Goal: Transaction & Acquisition: Purchase product/service

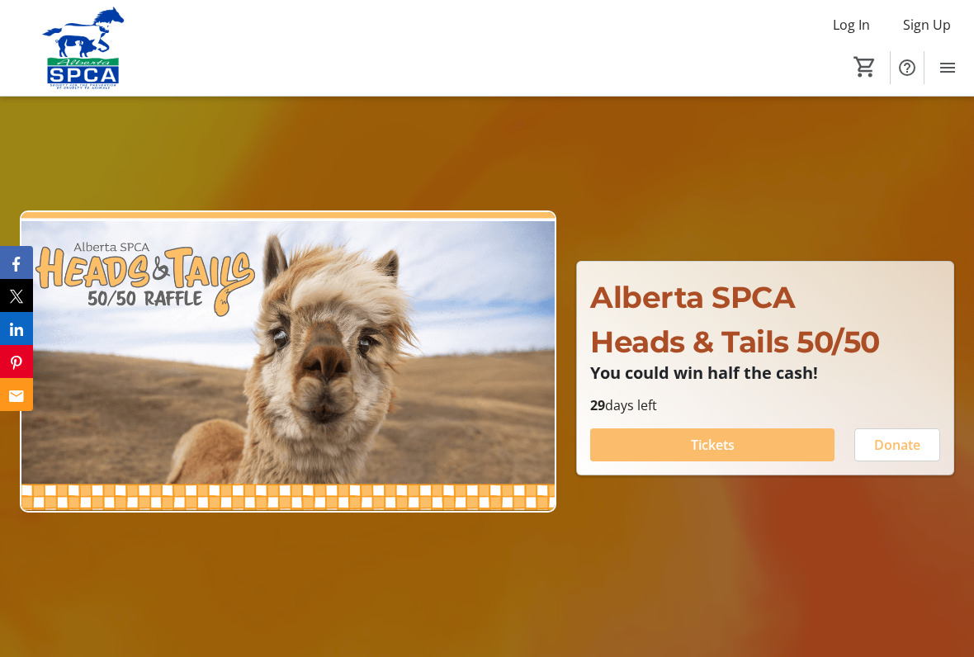
scroll to position [94, 0]
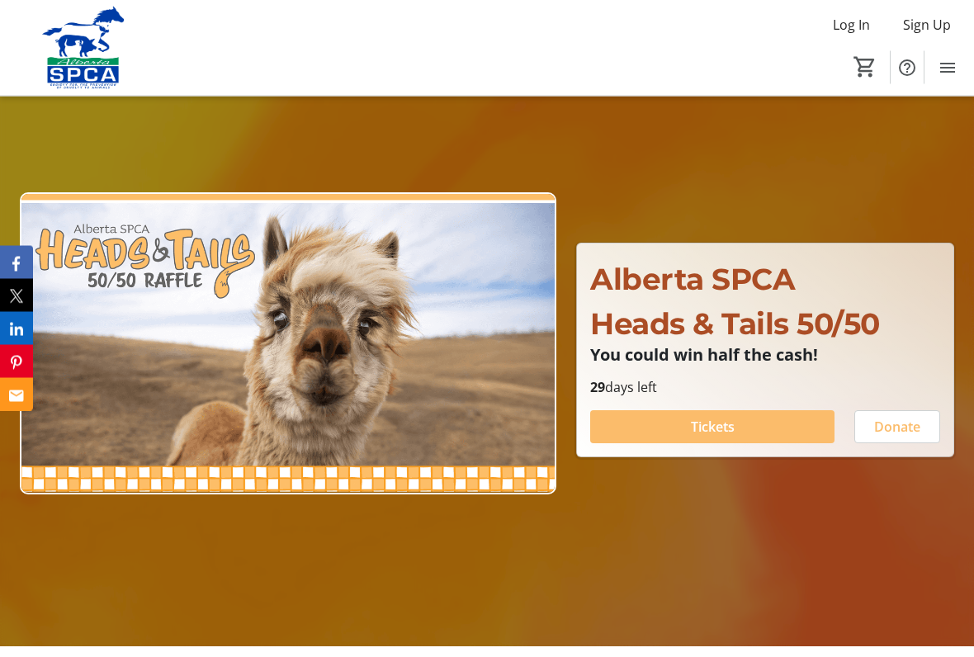
click at [761, 557] on div at bounding box center [487, 318] width 974 height 657
click at [741, 424] on span at bounding box center [712, 428] width 244 height 40
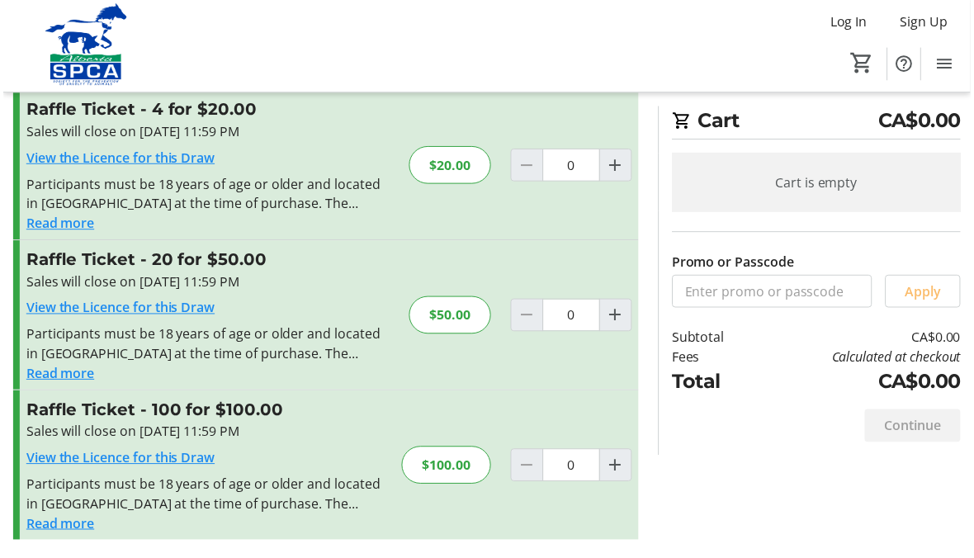
scroll to position [202, 0]
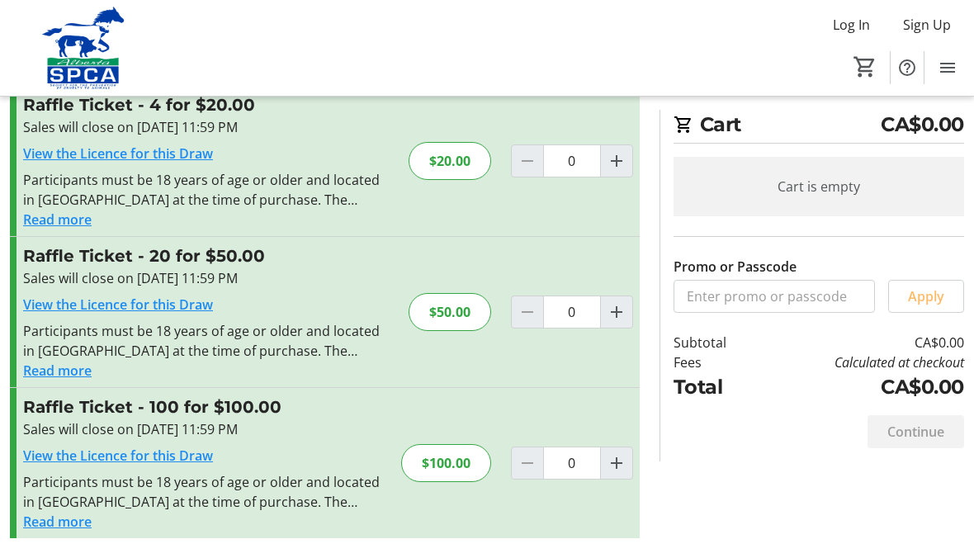
click at [622, 319] on mat-icon "Increment by one" at bounding box center [617, 312] width 20 height 20
type input "1"
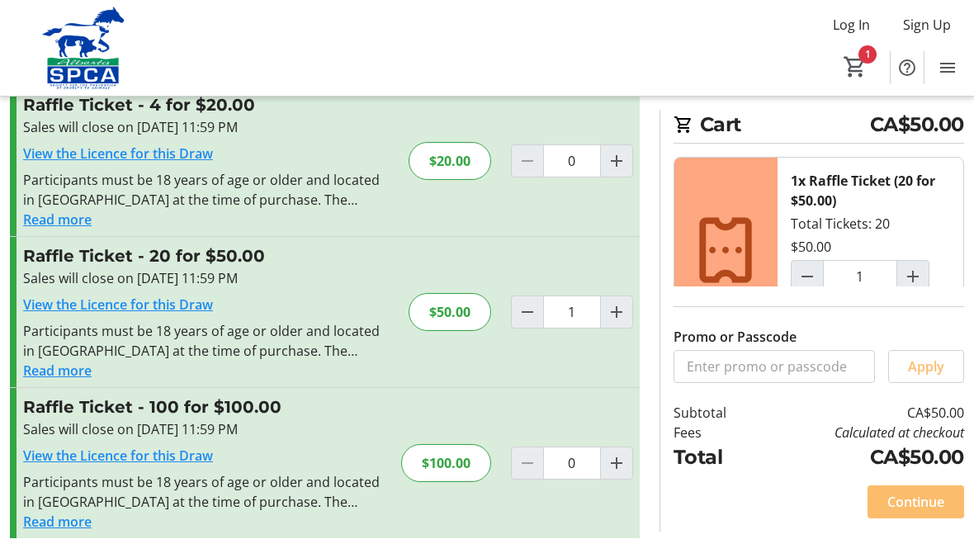
click at [918, 508] on span "Continue" at bounding box center [916, 502] width 57 height 20
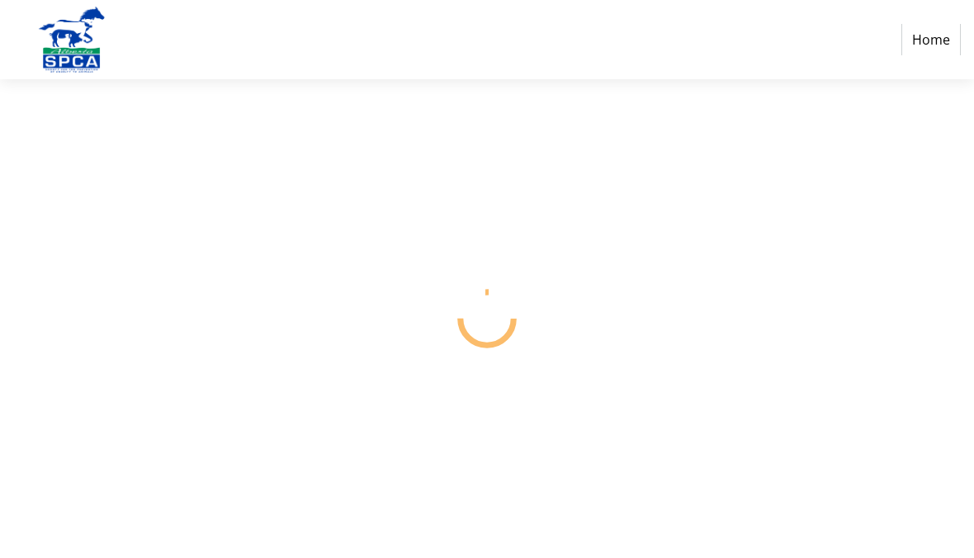
select select "CA"
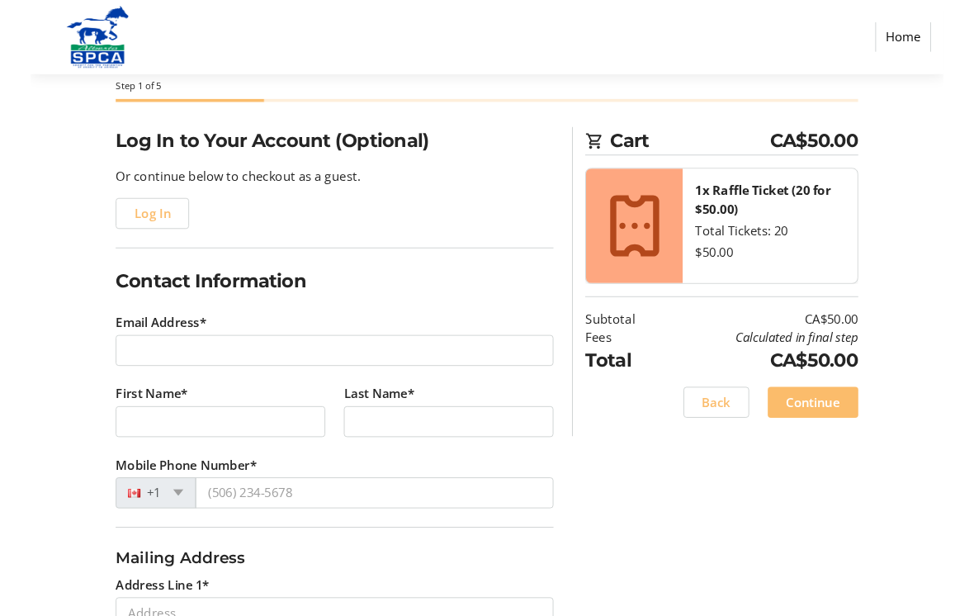
scroll to position [85, 0]
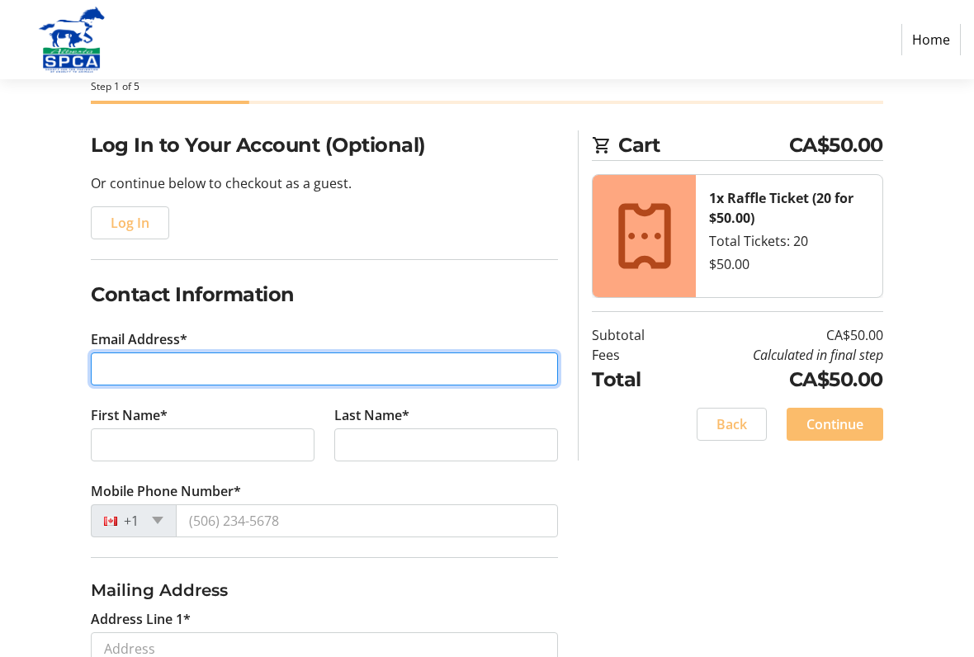
click at [135, 362] on input "Email Address*" at bounding box center [324, 369] width 467 height 33
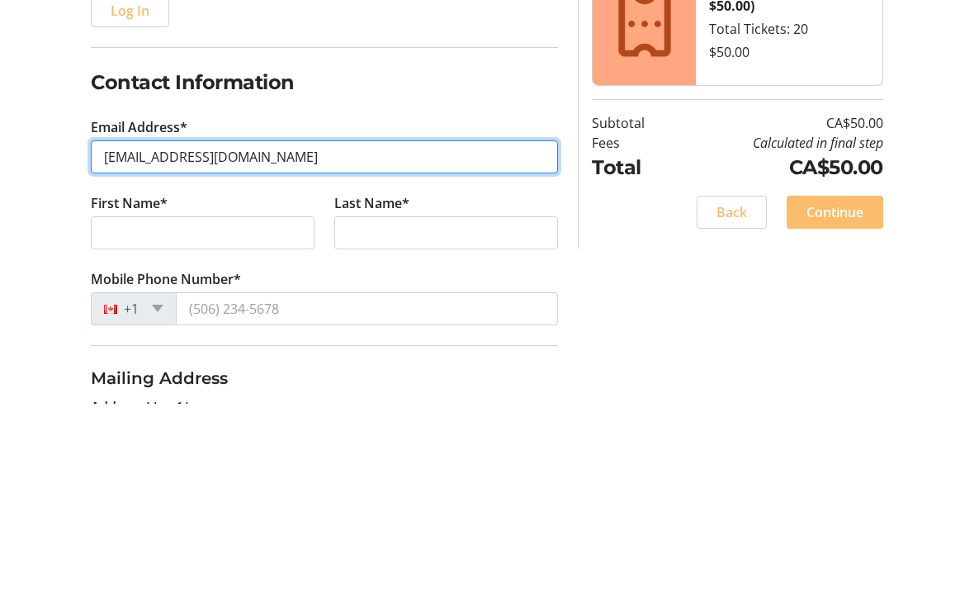
type input "[EMAIL_ADDRESS][DOMAIN_NAME]"
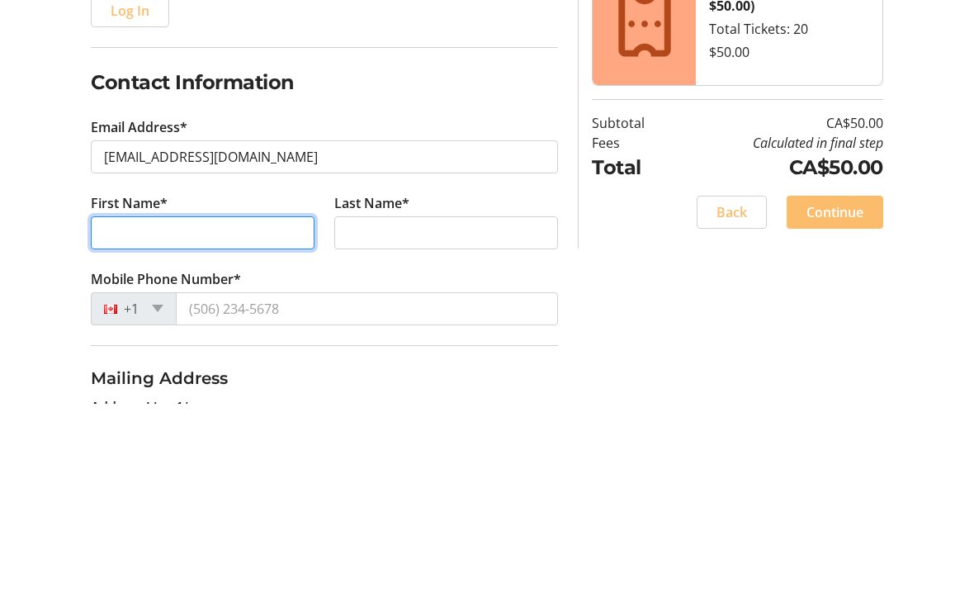
click at [189, 429] on input "First Name*" at bounding box center [203, 445] width 224 height 33
type input "[PERSON_NAME]"
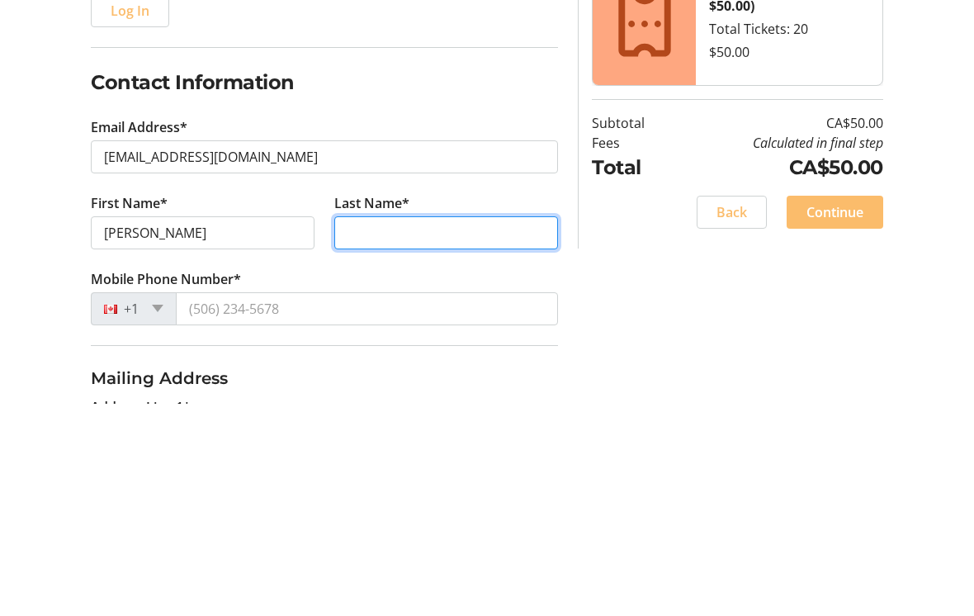
click at [401, 429] on input "Last Name*" at bounding box center [446, 445] width 224 height 33
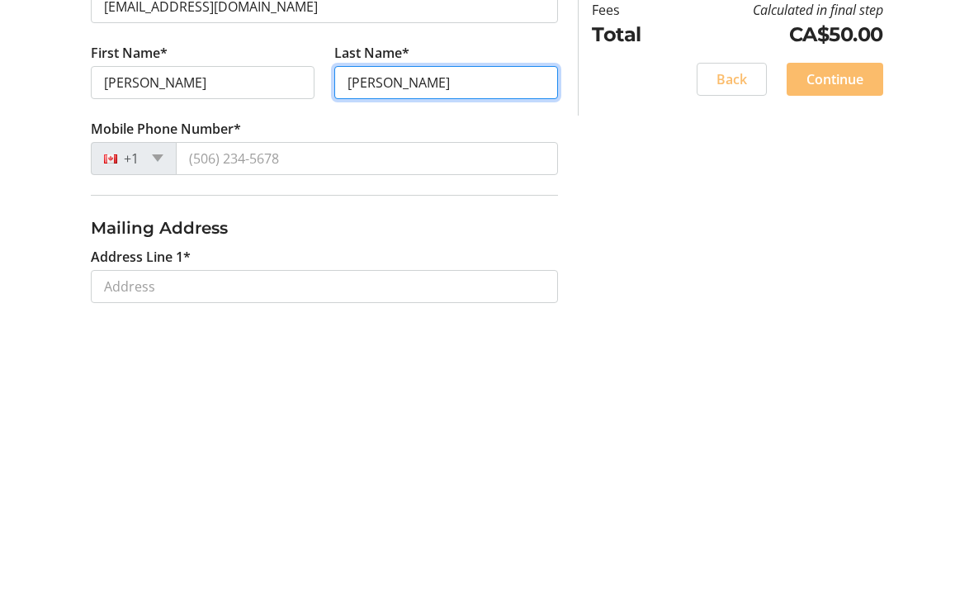
scroll to position [142, 0]
type input "[PERSON_NAME]"
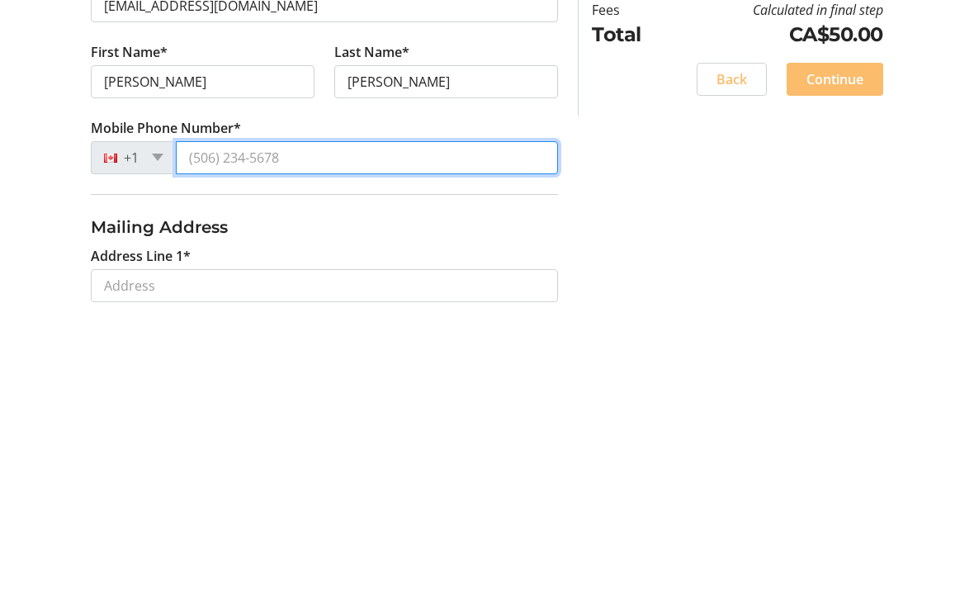
click at [222, 448] on input "Mobile Phone Number*" at bounding box center [367, 464] width 382 height 33
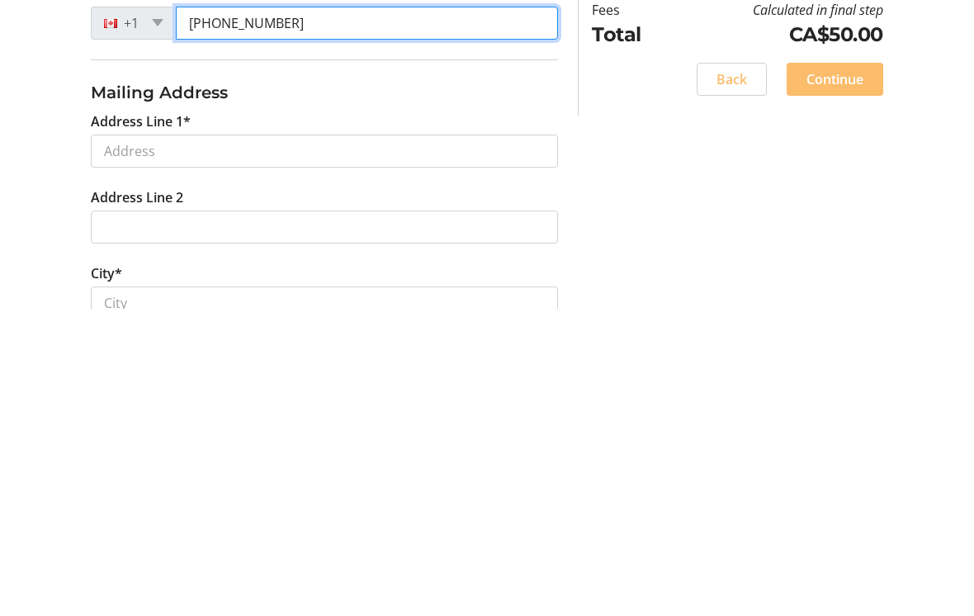
scroll to position [277, 0]
type input "[PHONE_NUMBER]"
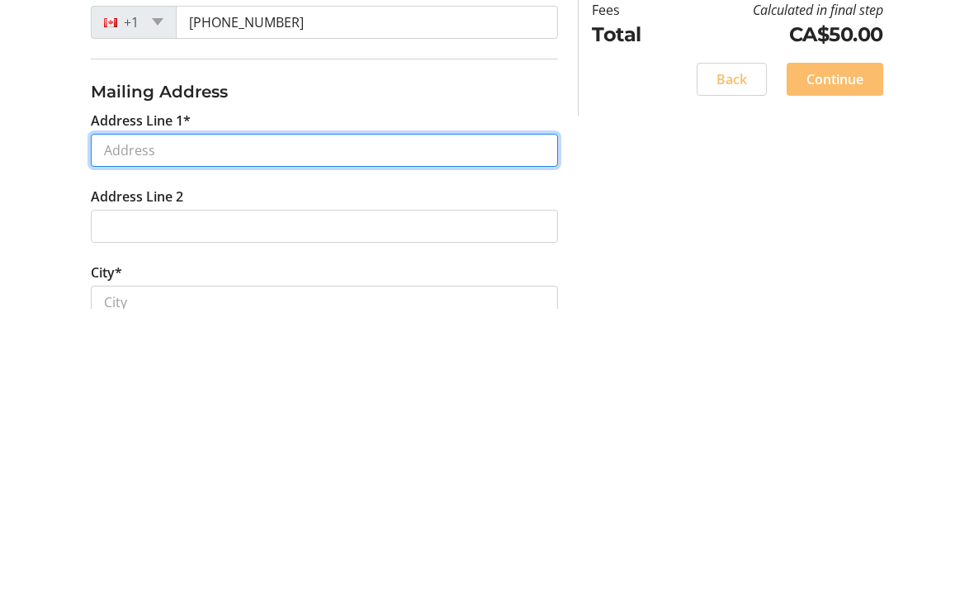
click at [140, 441] on input "Address Line 1*" at bounding box center [324, 457] width 467 height 33
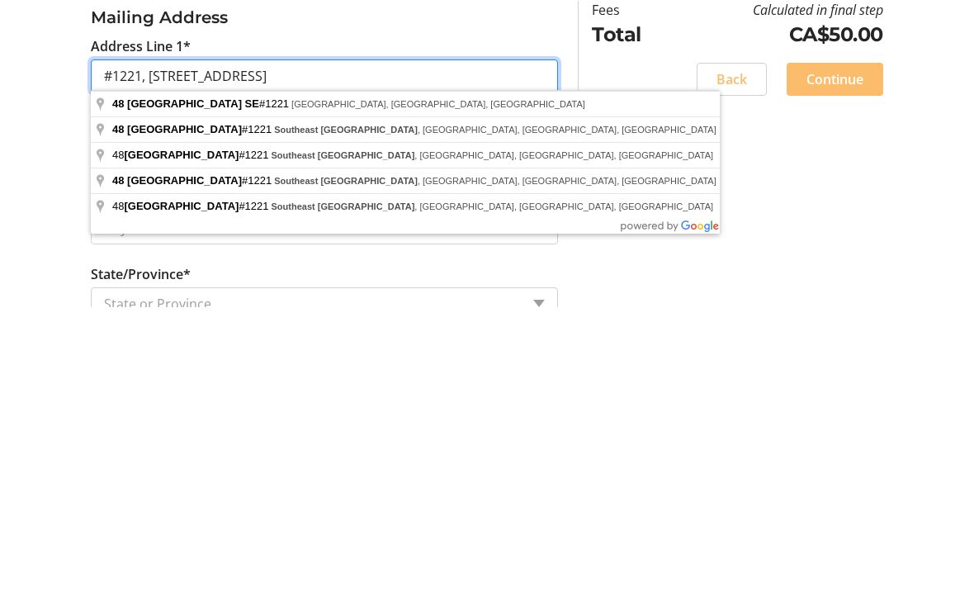
scroll to position [353, 0]
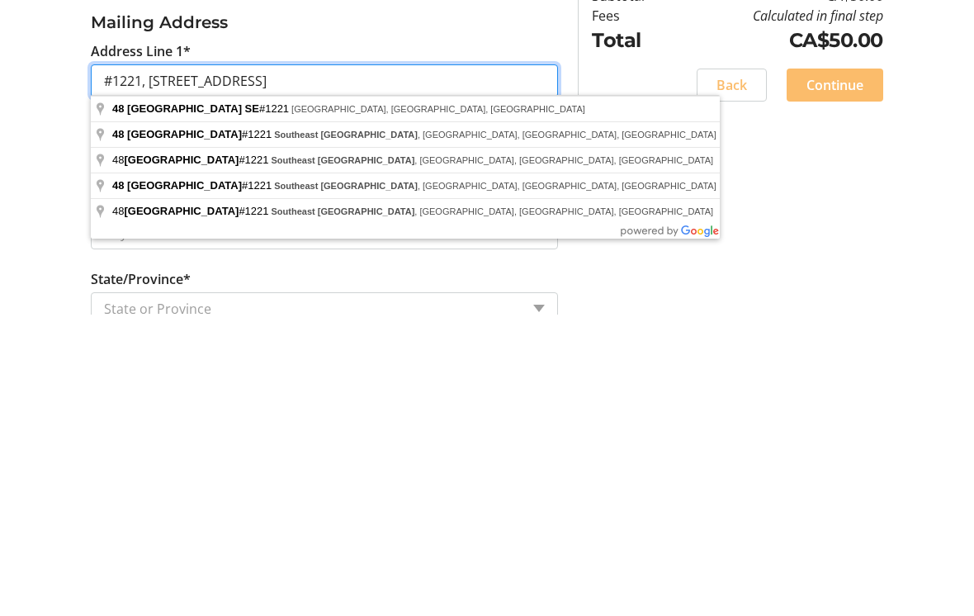
type input "#1221, [STREET_ADDRESS]"
click at [687, 171] on div "Log In to Your Account (Optional) Or continue below to checkout as a guest. Log…" at bounding box center [487, 393] width 974 height 1058
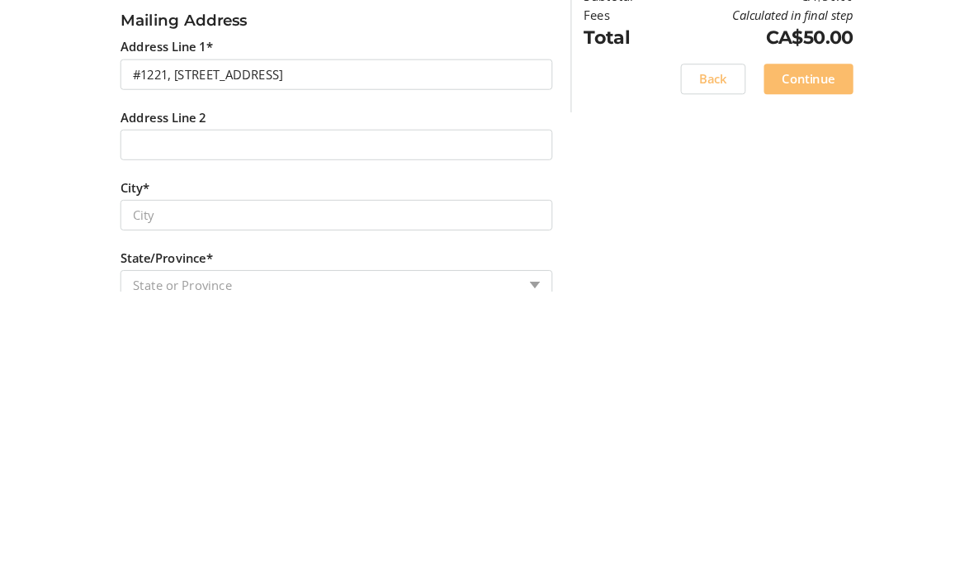
scroll to position [613, 0]
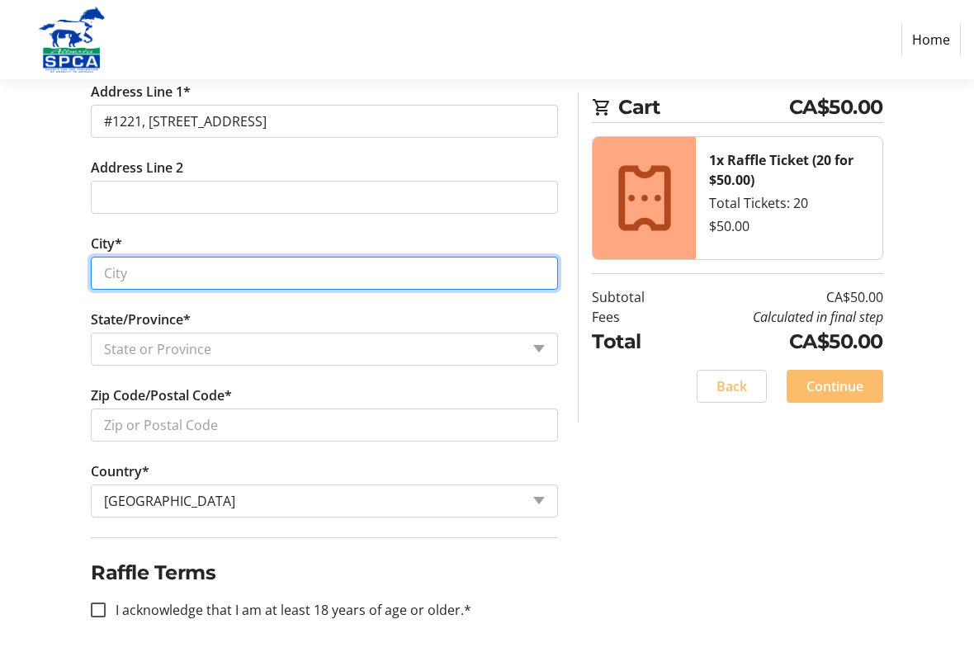
click at [152, 279] on input "City*" at bounding box center [324, 273] width 467 height 33
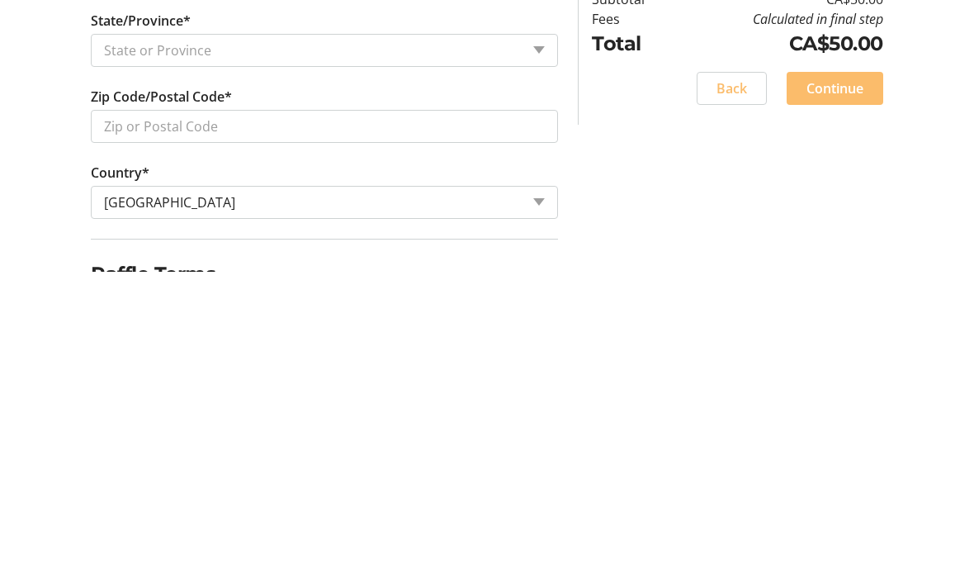
type input "[GEOGRAPHIC_DATA]"
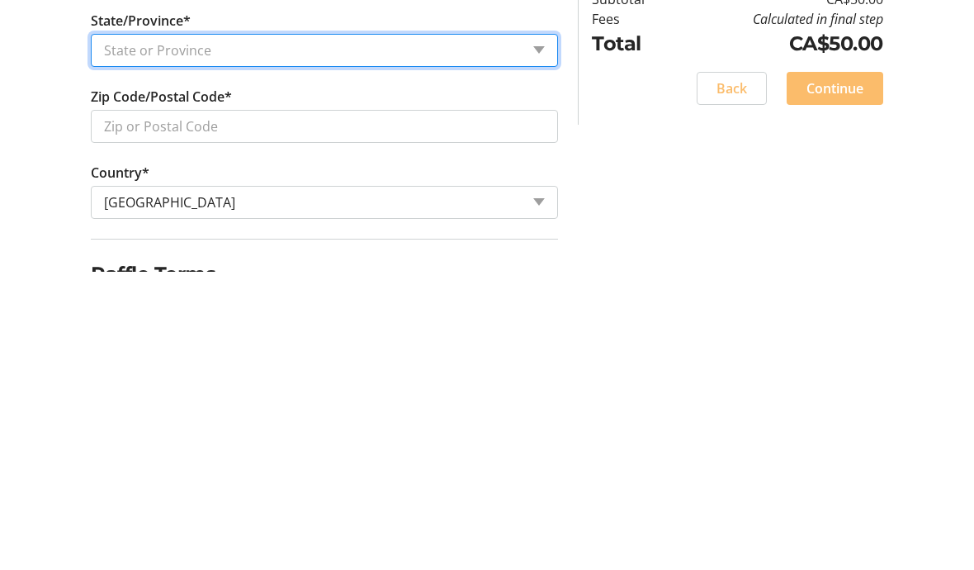
click at [514, 333] on select "State or Province State or Province [GEOGRAPHIC_DATA] [GEOGRAPHIC_DATA] [GEOGRA…" at bounding box center [324, 349] width 467 height 33
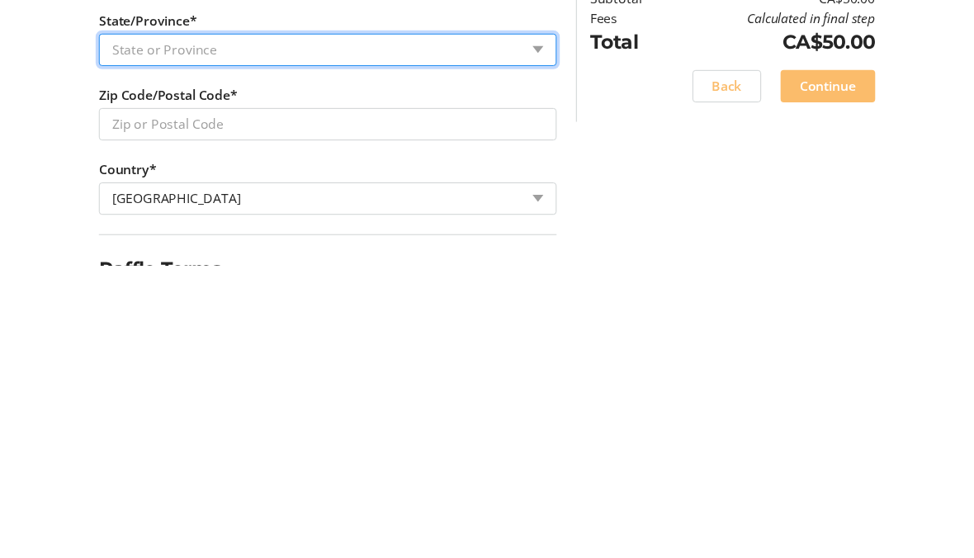
scroll to position [713, 0]
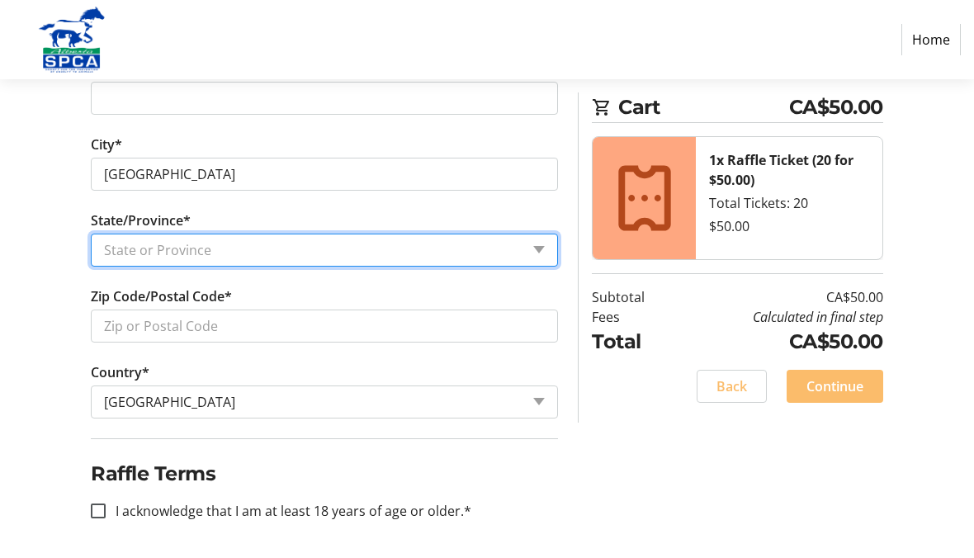
select select "AB"
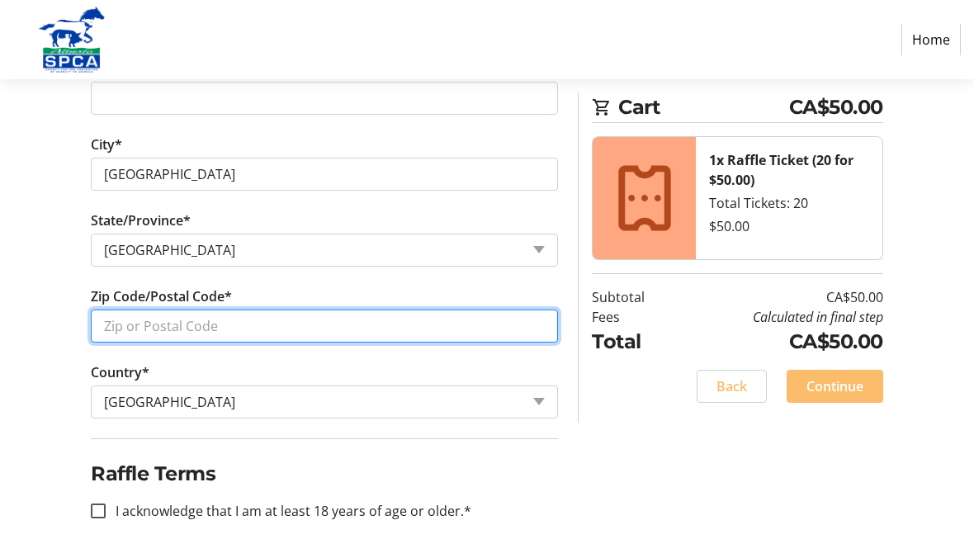
click at [216, 330] on input "Zip Code/Postal Code*" at bounding box center [324, 326] width 467 height 33
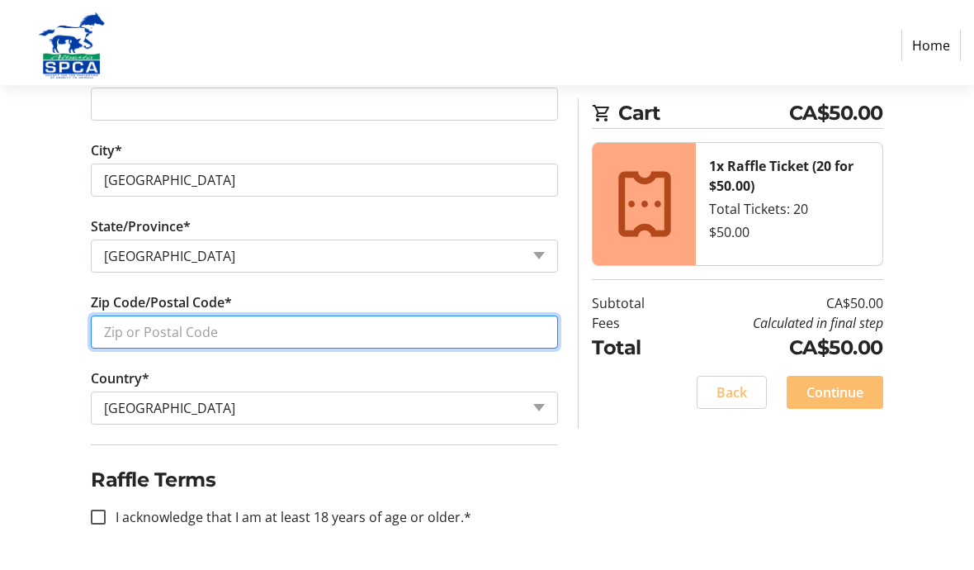
scroll to position [701, 0]
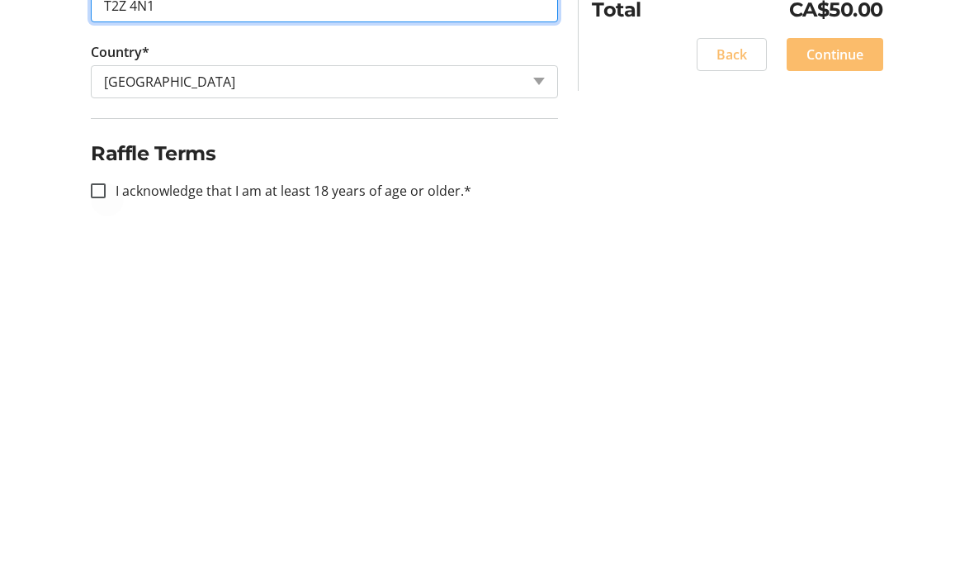
type input "T2Z 4N1"
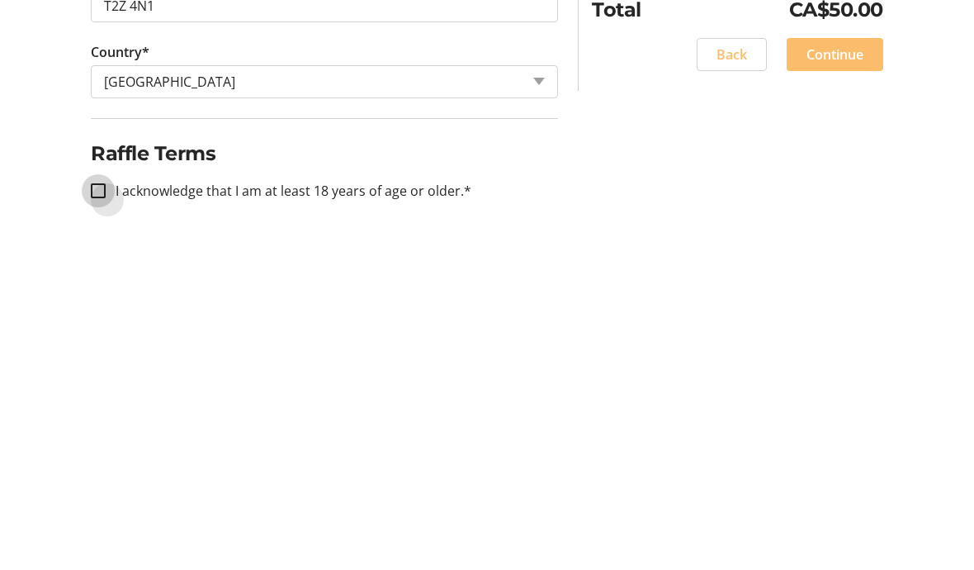
click at [100, 515] on input "I acknowledge that I am at least 18 years of age or older.*" at bounding box center [98, 522] width 15 height 15
checkbox input "true"
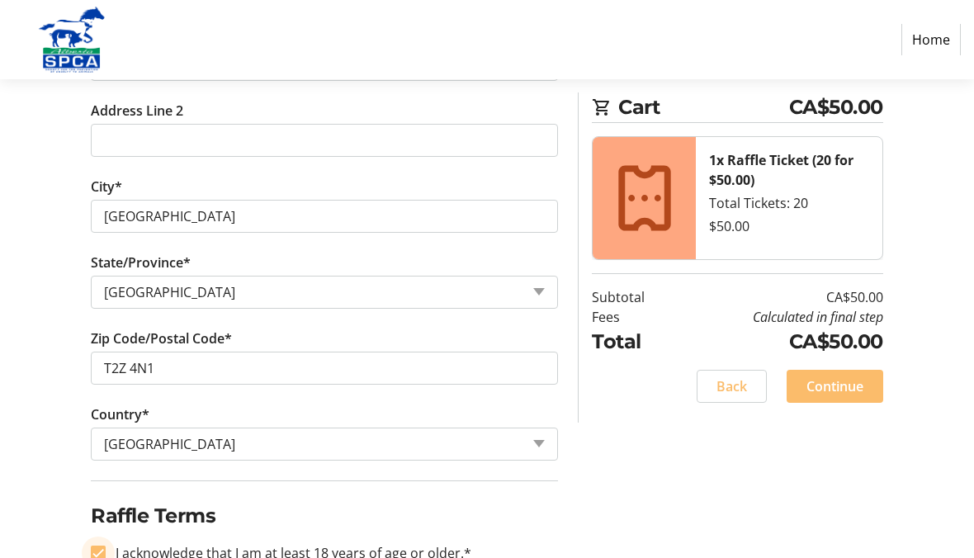
scroll to position [670, 0]
click at [839, 378] on span "Continue" at bounding box center [835, 387] width 57 height 20
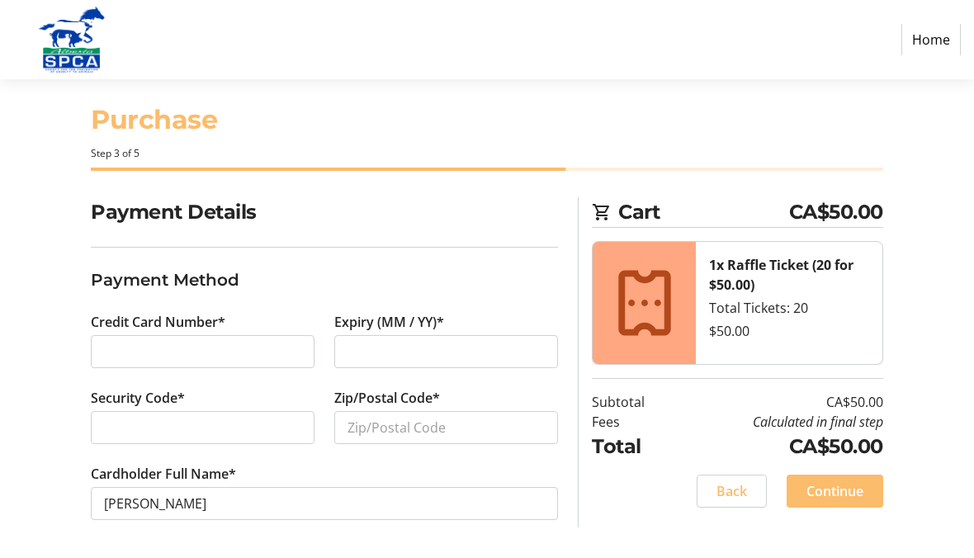
scroll to position [7, 0]
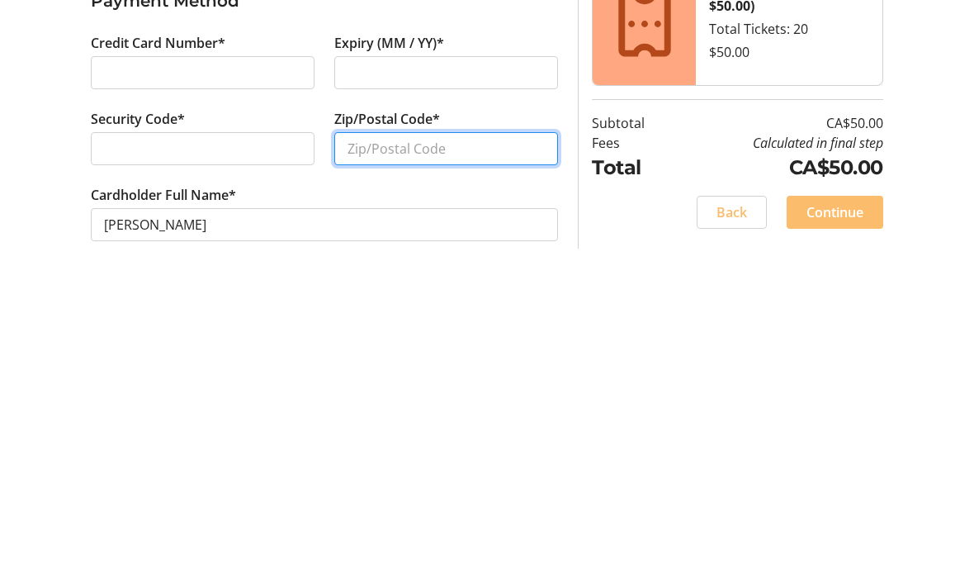
click at [394, 423] on input "Zip/Postal Code*" at bounding box center [446, 439] width 224 height 33
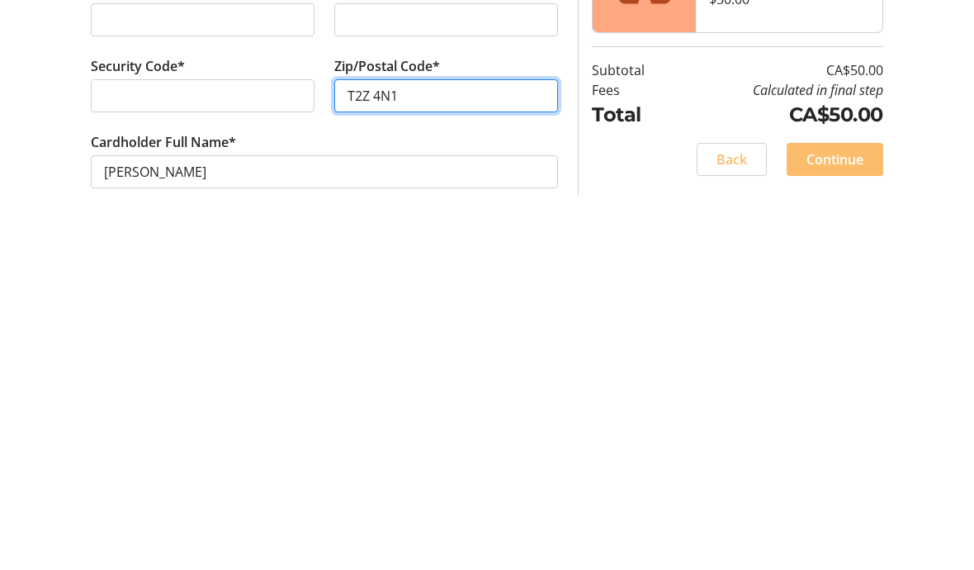
type input "T2Z 4N1"
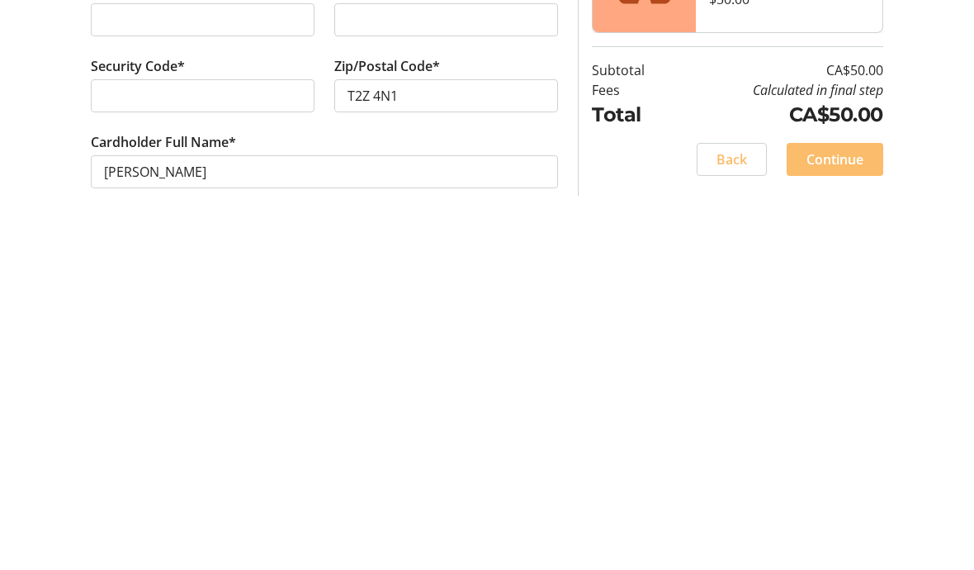
click at [836, 493] on span "Continue" at bounding box center [835, 503] width 57 height 20
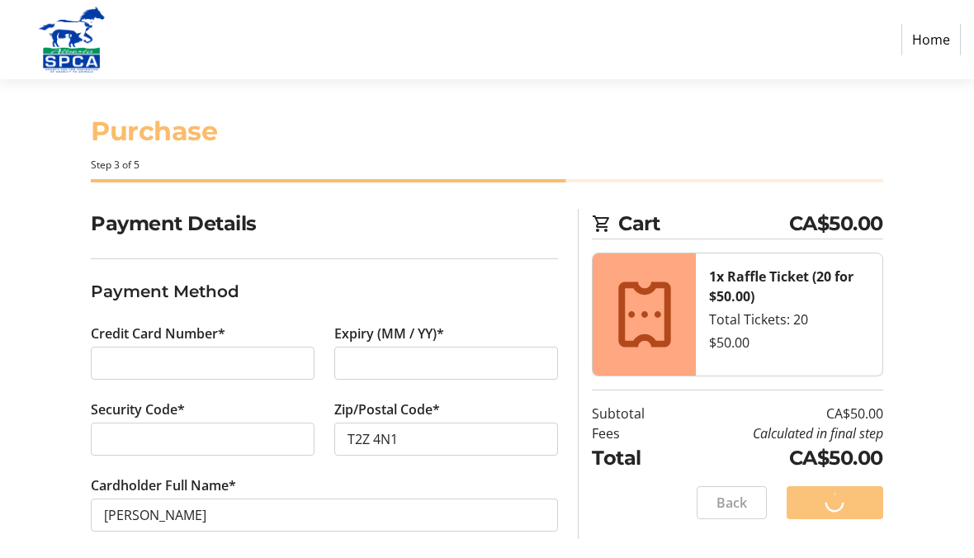
scroll to position [19, 0]
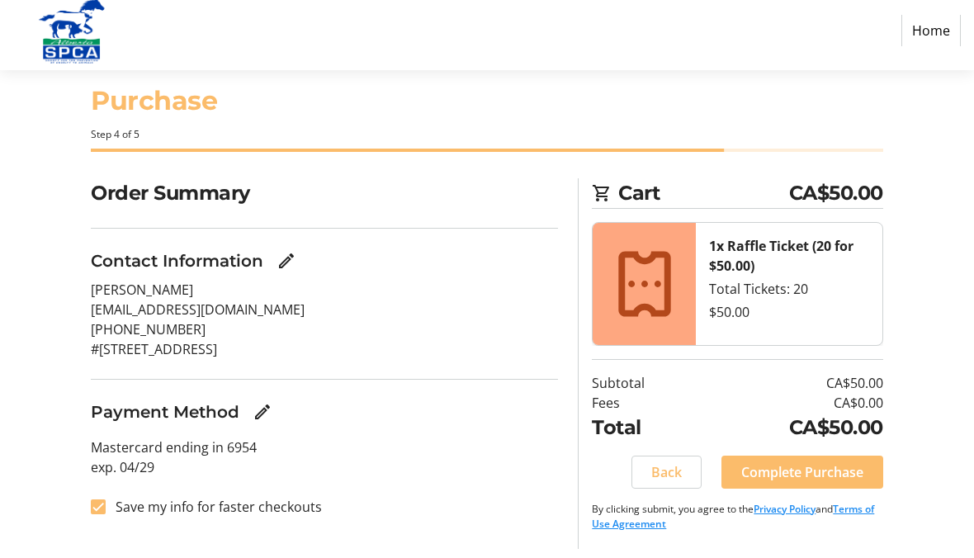
scroll to position [35, 0]
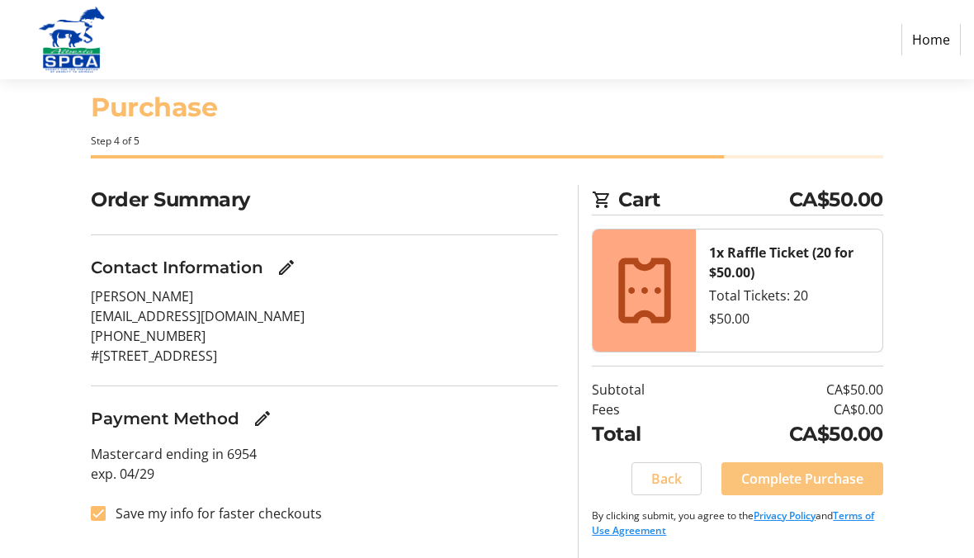
click at [807, 478] on span "Complete Purchase" at bounding box center [802, 479] width 122 height 20
